Goal: Information Seeking & Learning: Learn about a topic

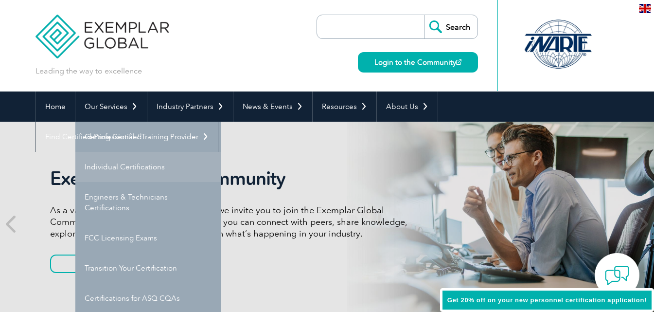
scroll to position [49, 0]
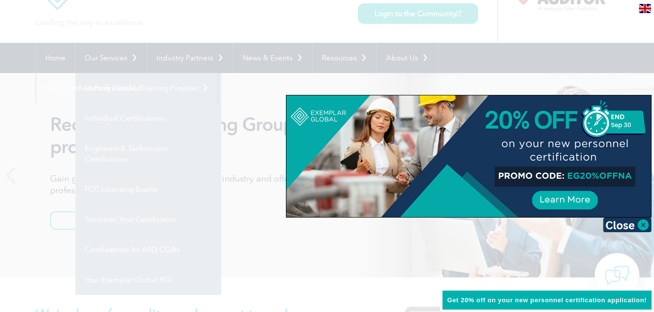
click at [636, 224] on img at bounding box center [627, 224] width 49 height 15
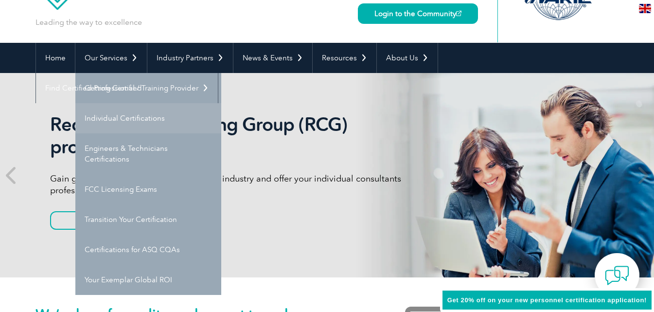
click at [148, 115] on link "Individual Certifications" at bounding box center [148, 118] width 146 height 30
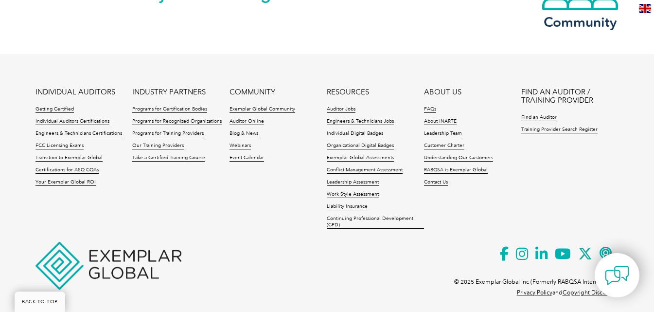
scroll to position [1093, 0]
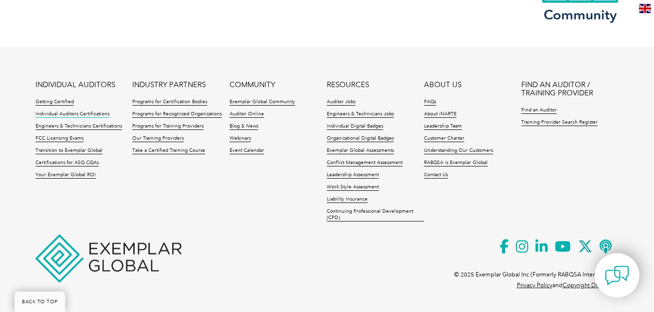
click at [97, 115] on link "Individual Auditors Certifications" at bounding box center [73, 114] width 74 height 7
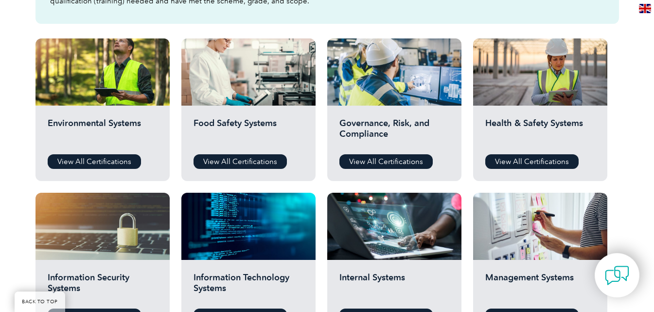
scroll to position [340, 0]
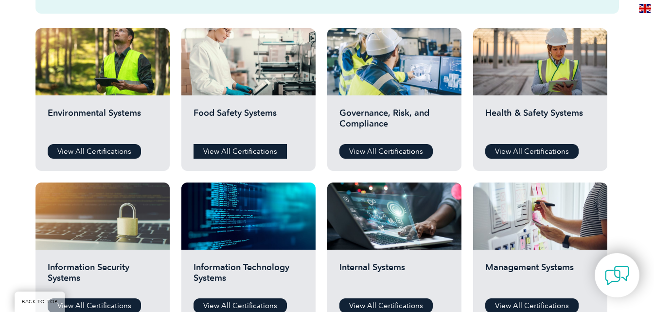
click at [264, 151] on link "View All Certifications" at bounding box center [240, 151] width 93 height 15
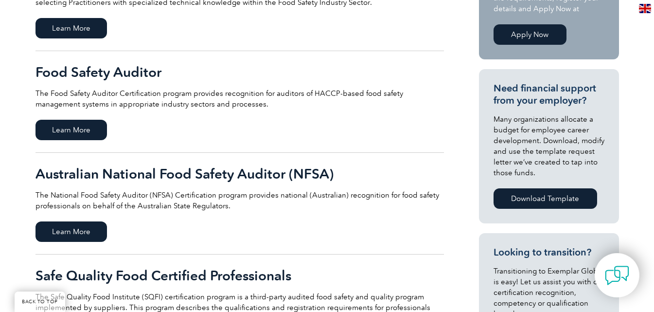
scroll to position [292, 0]
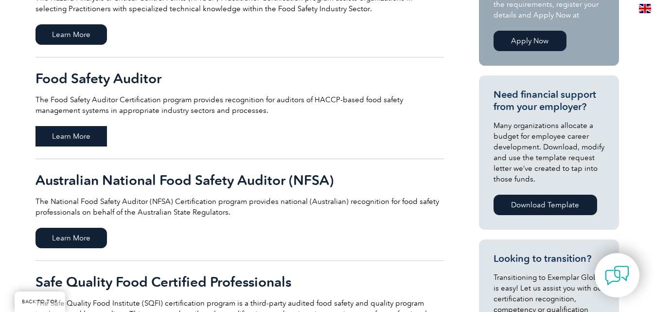
click at [90, 137] on span "Learn More" at bounding box center [71, 136] width 71 height 20
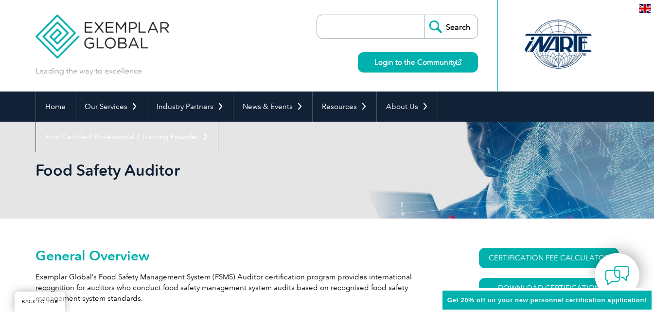
scroll to position [94, 0]
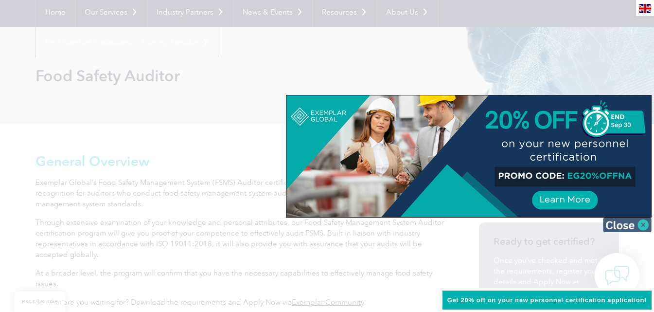
click at [619, 222] on img at bounding box center [627, 224] width 49 height 15
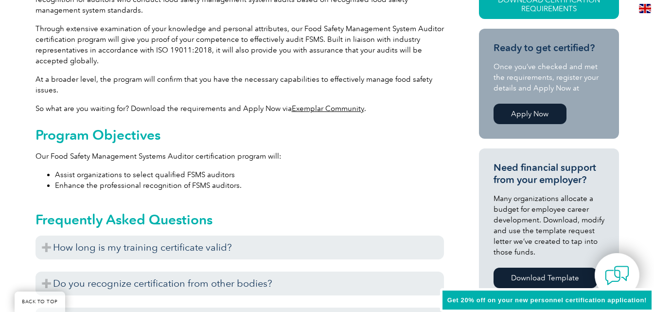
scroll to position [289, 0]
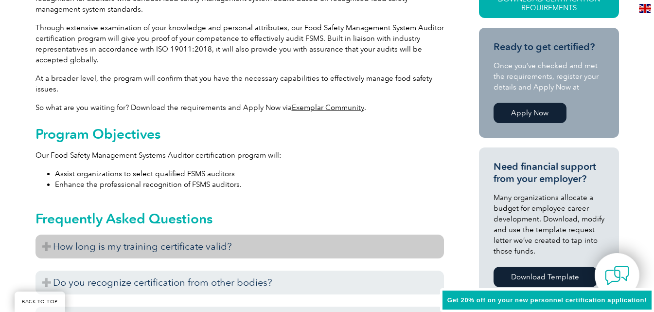
click at [131, 249] on h3 "How long is my training certificate valid?" at bounding box center [240, 246] width 409 height 24
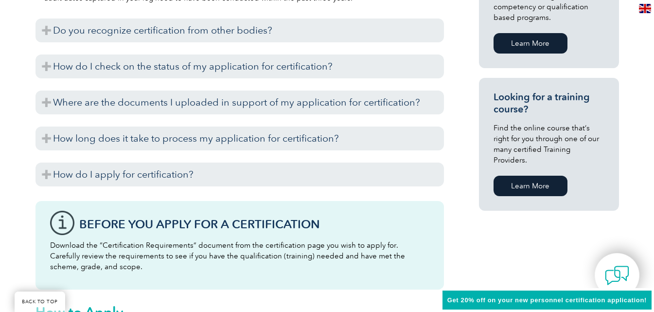
scroll to position [678, 0]
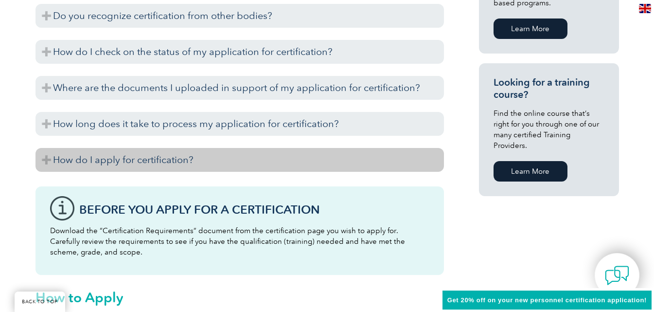
click at [158, 158] on h3 "How do I apply for certification?" at bounding box center [240, 160] width 409 height 24
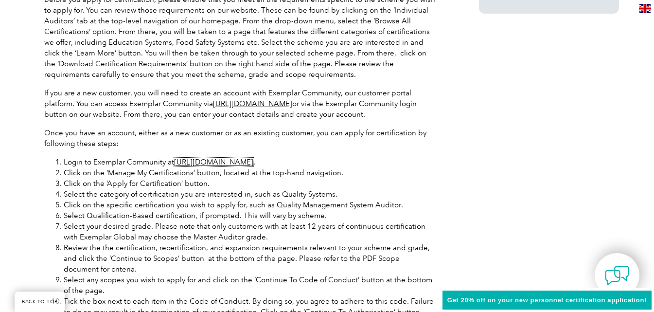
scroll to position [727, 0]
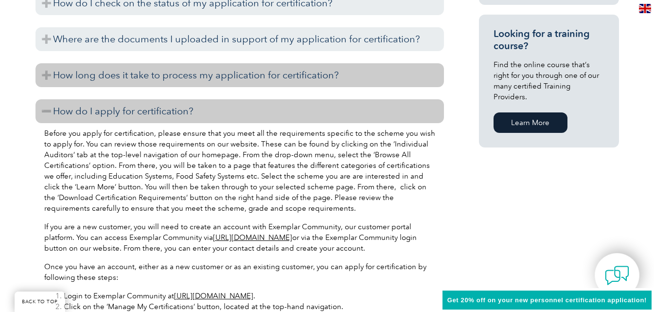
click at [278, 73] on h3 "How long does it take to process my application for certification?" at bounding box center [240, 75] width 409 height 24
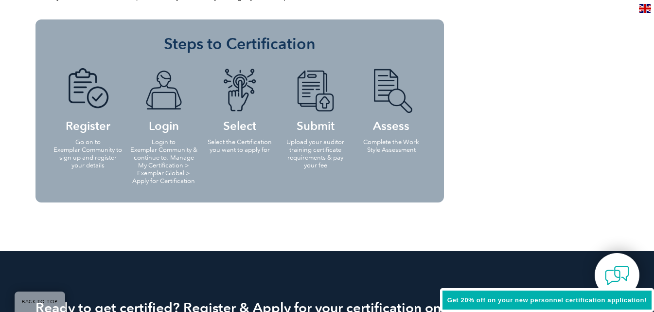
scroll to position [1408, 0]
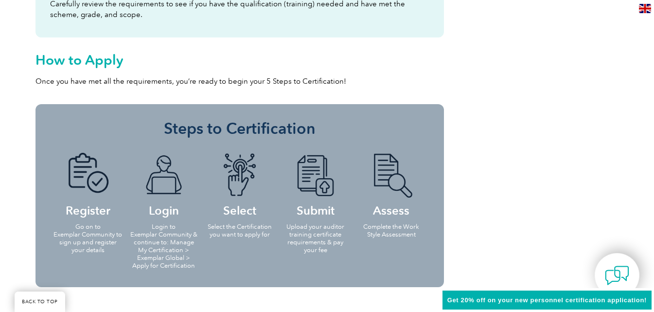
click at [148, 195] on img at bounding box center [163, 175] width 53 height 45
click at [213, 267] on ul "Register Go on to Exemplar Community to sign up and register your details Login…" at bounding box center [239, 210] width 379 height 134
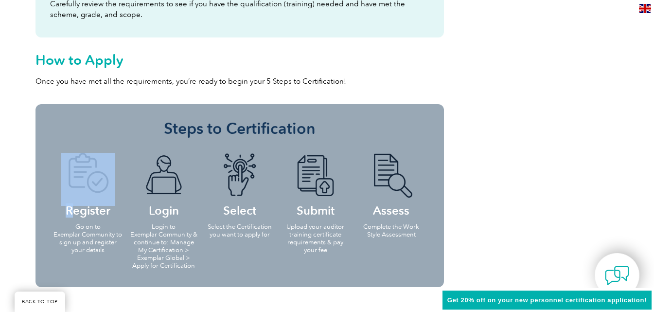
click at [213, 267] on ul "Register Go on to Exemplar Community to sign up and register your details Login…" at bounding box center [239, 210] width 379 height 134
